Goal: Ask a question

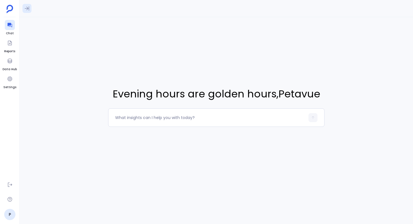
click at [23, 11] on button at bounding box center [27, 8] width 9 height 9
click at [28, 8] on icon at bounding box center [27, 8] width 5 height 4
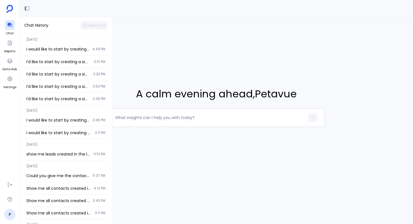
click at [124, 49] on div "A calm evening ahead , [PERSON_NAME]" at bounding box center [217, 106] width 394 height 179
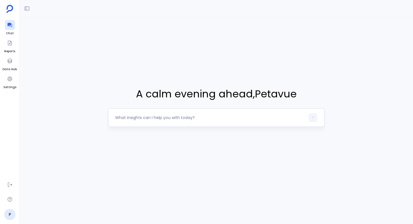
click at [147, 119] on textarea at bounding box center [210, 118] width 190 height 6
type textarea "Hows the customer journey looking like for deals lost in last two years?"
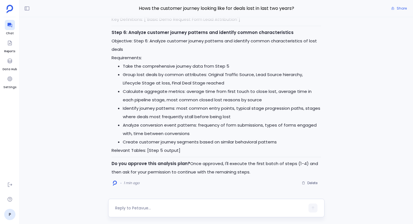
click at [173, 208] on textarea at bounding box center [210, 209] width 190 height 6
type textarea "yes"
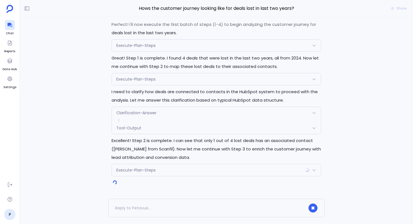
click at [156, 44] on div "Execute-Plan-Steps" at bounding box center [216, 46] width 209 height 12
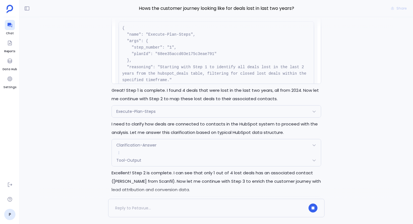
scroll to position [-46, 0]
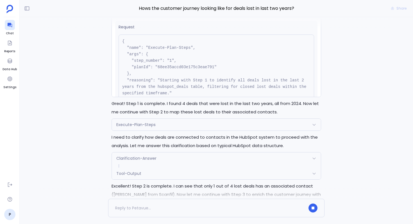
click at [188, 67] on pre "{ "name": "Execute-Plan-Steps", "args": { "step_number": "1", "planId": "68ee35…" at bounding box center [217, 71] width 196 height 72
copy pre "68ee35accd03e175c3eae791"
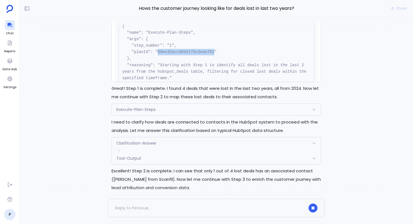
scroll to position [-61, 0]
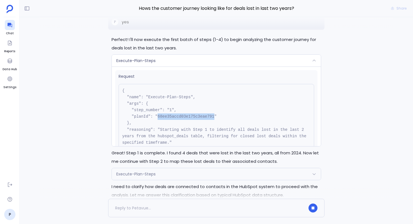
click at [181, 66] on div "Execute-Plan-Steps" at bounding box center [216, 61] width 209 height 12
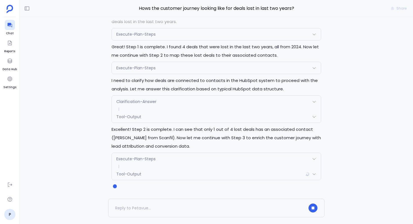
scroll to position [0, 0]
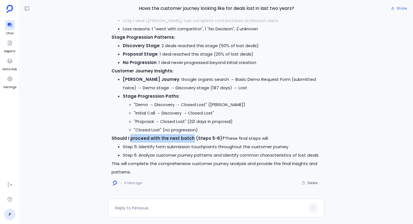
drag, startPoint x: 130, startPoint y: 140, endPoint x: 189, endPoint y: 140, distance: 59.1
click at [189, 140] on strong "Should I proceed with the next batch (Steps 5-6)?" at bounding box center [168, 139] width 113 height 6
copy strong "proceed with the next batch"
click at [166, 210] on textarea at bounding box center [210, 209] width 190 height 6
type textarea "proceed with the next batch"
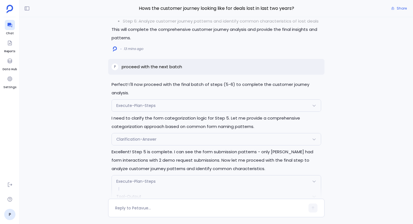
click at [182, 103] on div "Execute-Plan-Steps" at bounding box center [216, 106] width 209 height 12
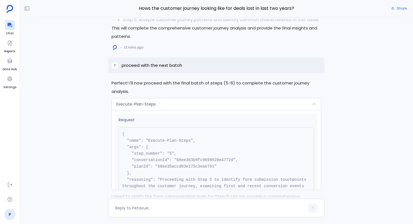
scroll to position [-879, 0]
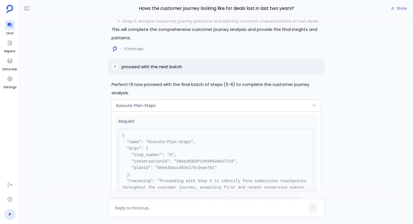
click at [191, 168] on pre "{ "name": "Execute-Plan-Steps", "args": { "step_number": "5", "conversationId":…" at bounding box center [217, 168] width 196 height 79
copy pre "68ee35accd03e175c3eae791"
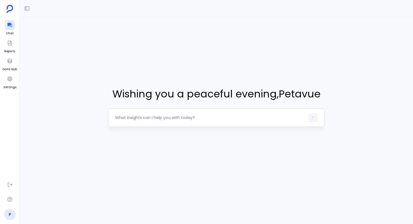
click at [161, 121] on div at bounding box center [210, 117] width 190 height 9
click at [146, 119] on textarea at bounding box center [210, 118] width 190 height 6
type textarea "Did activities impact conversions last year?"
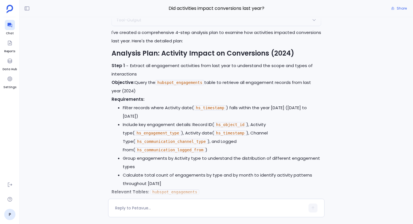
scroll to position [-464, 0]
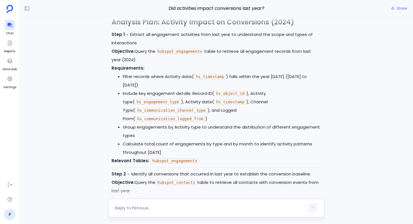
click at [175, 208] on textarea at bounding box center [210, 209] width 190 height 6
type textarea "yes"
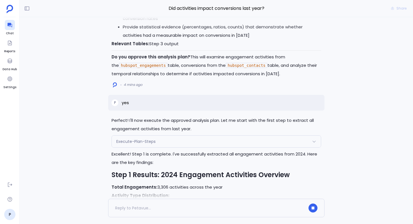
scroll to position [0, 0]
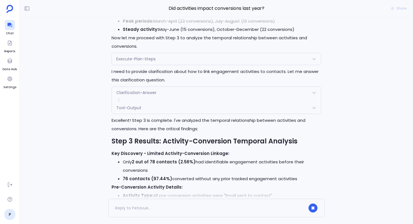
click at [159, 88] on div "Clarification-Answer" at bounding box center [216, 93] width 209 height 12
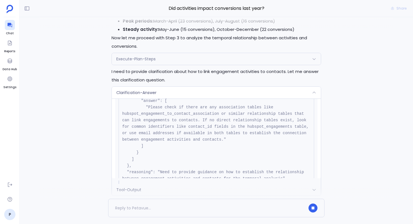
scroll to position [29, 0]
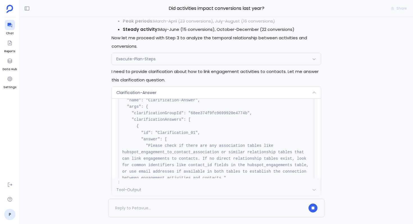
click at [156, 64] on div "Execute-Plan-Steps" at bounding box center [216, 59] width 209 height 12
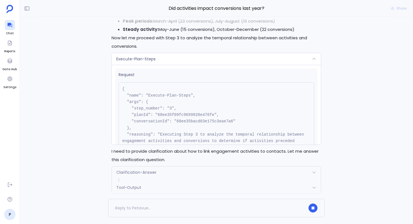
click at [191, 116] on pre "{ "name": "Execute-Plan-Steps", "args": { "step_number": "3", "planId": "68ee35…" at bounding box center [217, 121] width 196 height 79
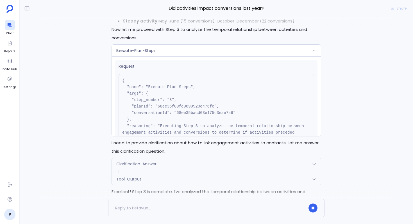
click at [191, 116] on pre "{ "name": "Execute-Plan-Steps", "args": { "step_number": "3", "planId": "68ee35…" at bounding box center [217, 113] width 196 height 79
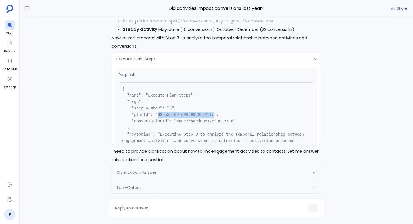
copy pre "68ee35f09fc9699920e476fe"
click at [141, 60] on span "Execute-Plan-Steps" at bounding box center [135, 59] width 39 height 6
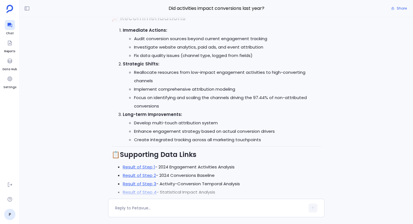
scroll to position [0, 0]
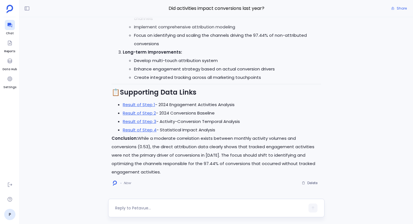
click at [143, 210] on textarea at bounding box center [210, 209] width 190 height 6
type textarea "Where exactly are deals getting stuck or dropping off in the pipeline over the …"
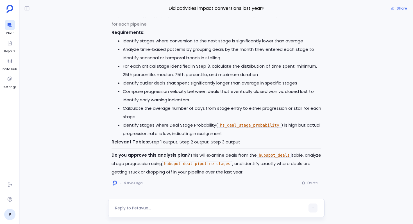
click at [160, 208] on textarea at bounding box center [210, 209] width 190 height 6
type textarea "yes go ahead"
